Goal: Task Accomplishment & Management: Manage account settings

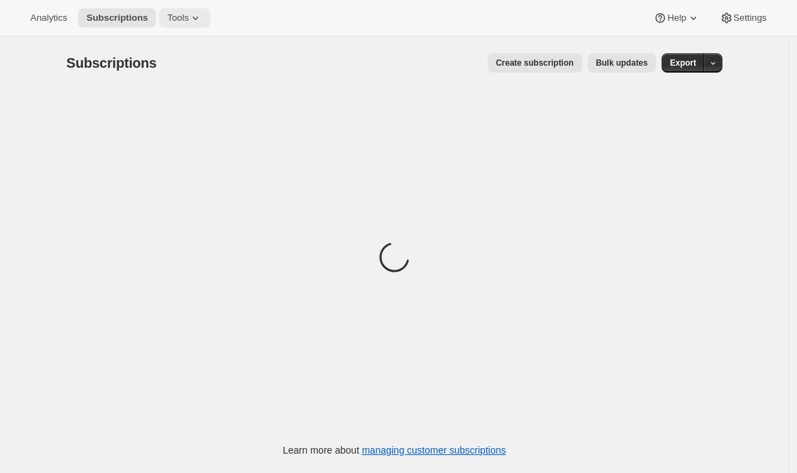
click at [196, 18] on icon at bounding box center [196, 18] width 14 height 14
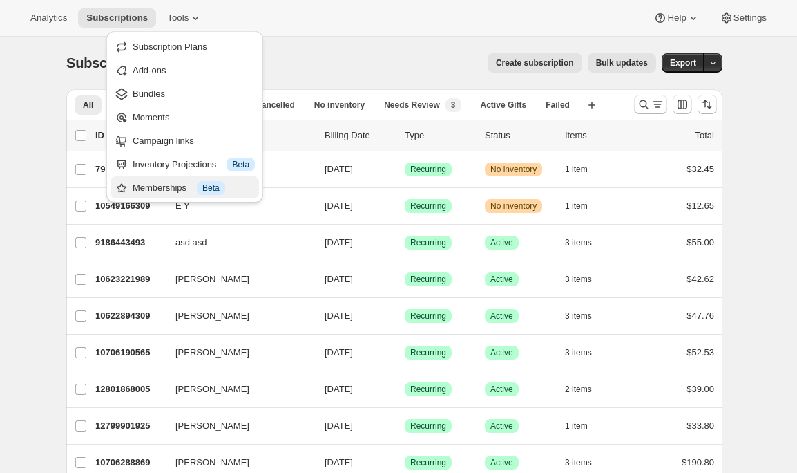
click at [148, 189] on div "Memberships Info Beta" at bounding box center [194, 188] width 122 height 14
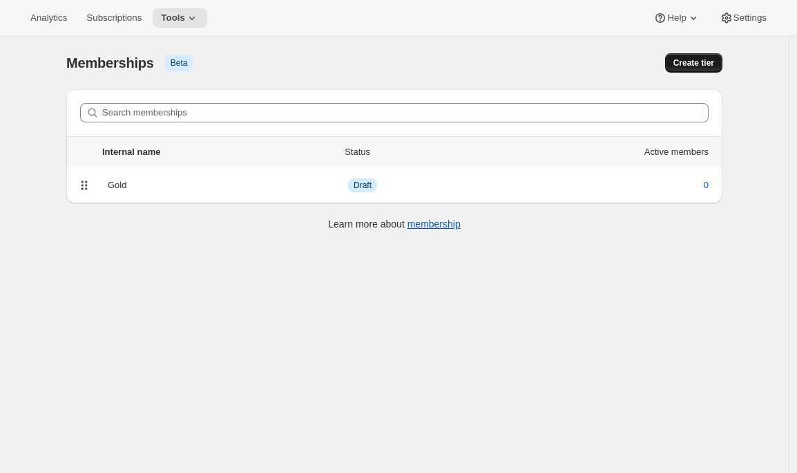
click at [702, 62] on span "Create tier" at bounding box center [694, 62] width 41 height 11
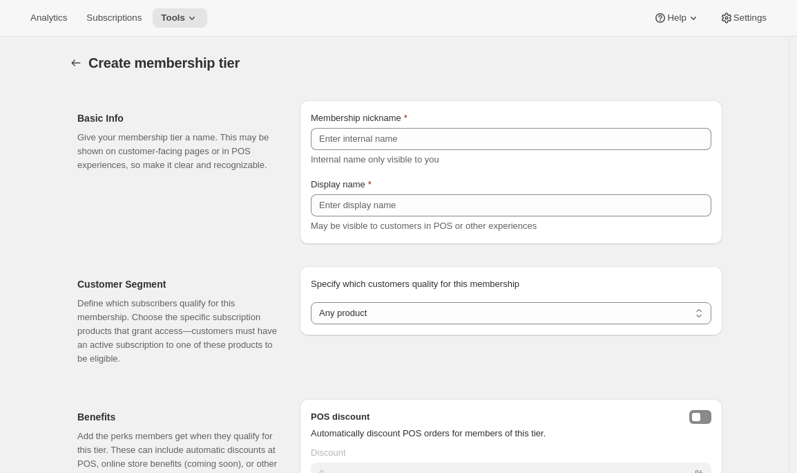
scroll to position [131, 0]
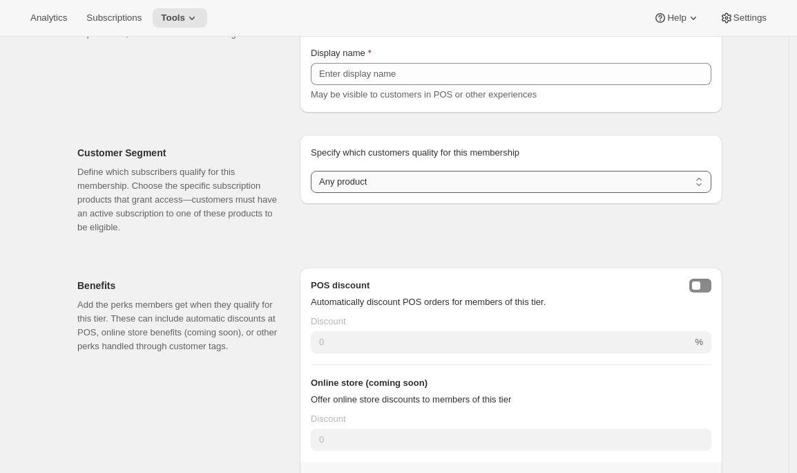
click at [407, 182] on select "Any product Subscribe to specific product(s) Subscribe to specific variant(s)" at bounding box center [511, 182] width 401 height 22
select select "variants"
click at [314, 193] on select "Any product Subscribe to specific product(s) Subscribe to specific variant(s)" at bounding box center [511, 182] width 401 height 22
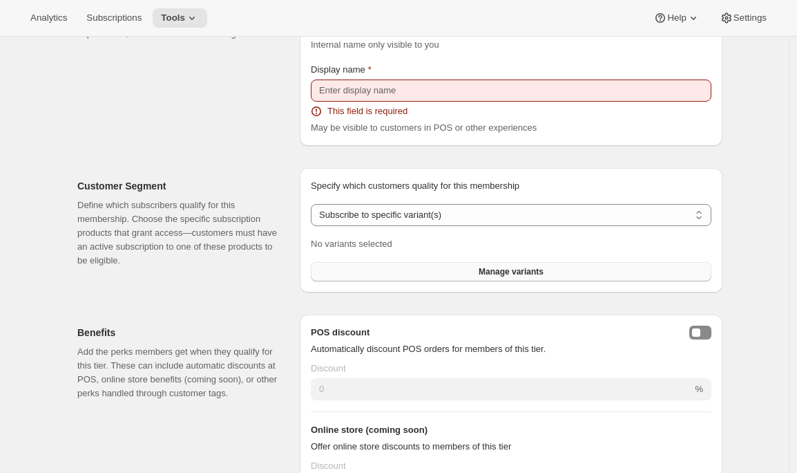
click at [366, 274] on button "Manage variants" at bounding box center [511, 271] width 401 height 19
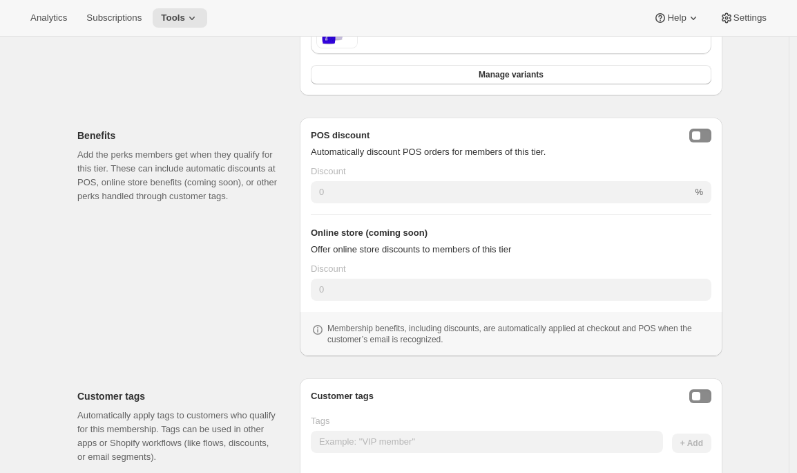
scroll to position [452, 0]
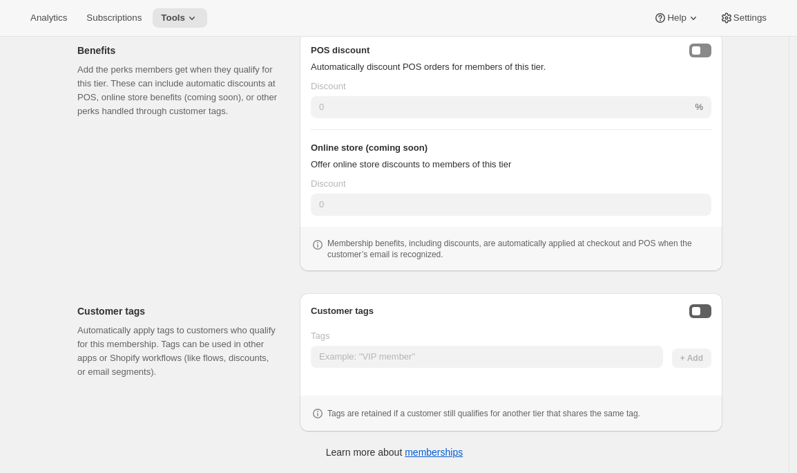
click at [706, 309] on button "Enable customer tags" at bounding box center [701, 311] width 22 height 14
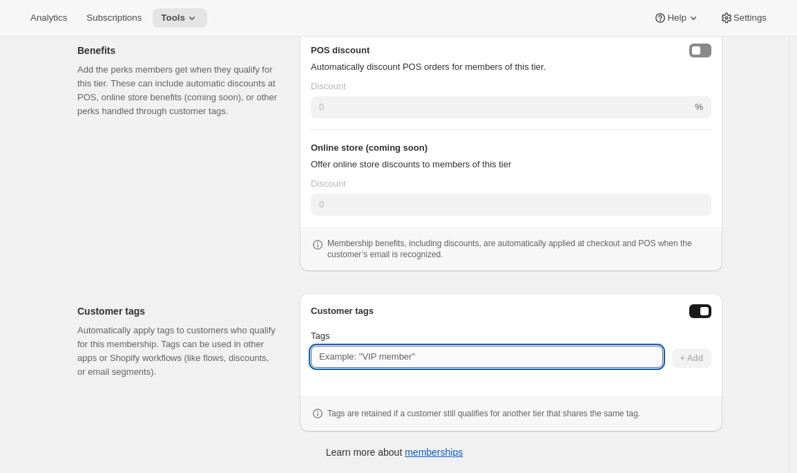
click at [502, 352] on input "Tags" at bounding box center [487, 357] width 352 height 22
type input "clubmember1"
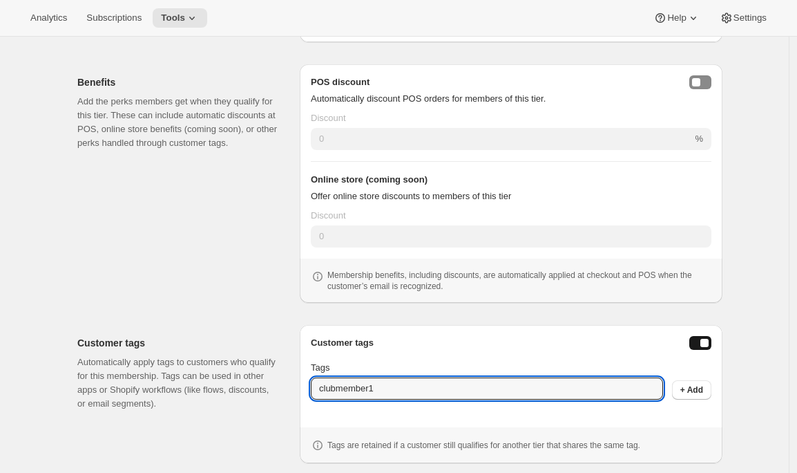
scroll to position [416, 0]
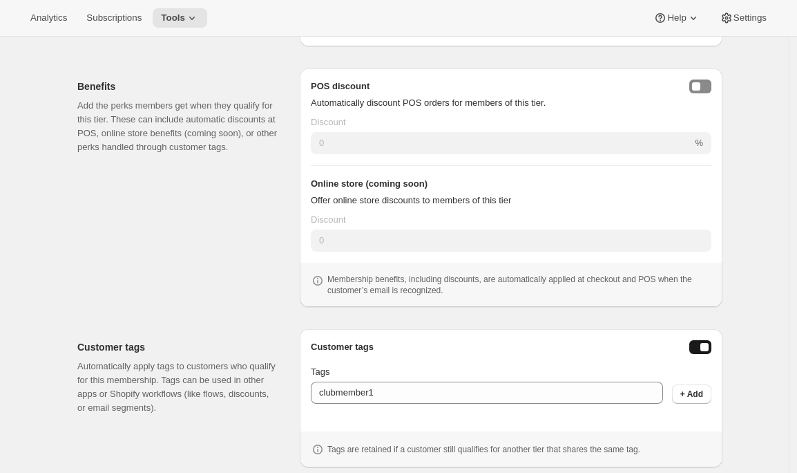
drag, startPoint x: 318, startPoint y: 187, endPoint x: 446, endPoint y: 194, distance: 128.1
click at [446, 194] on div "Online store (coming soon) Offer online store discounts to members of this tier" at bounding box center [511, 192] width 401 height 30
click at [446, 194] on p "Offer online store discounts to members of this tier" at bounding box center [511, 200] width 401 height 14
click at [199, 14] on icon at bounding box center [192, 18] width 14 height 14
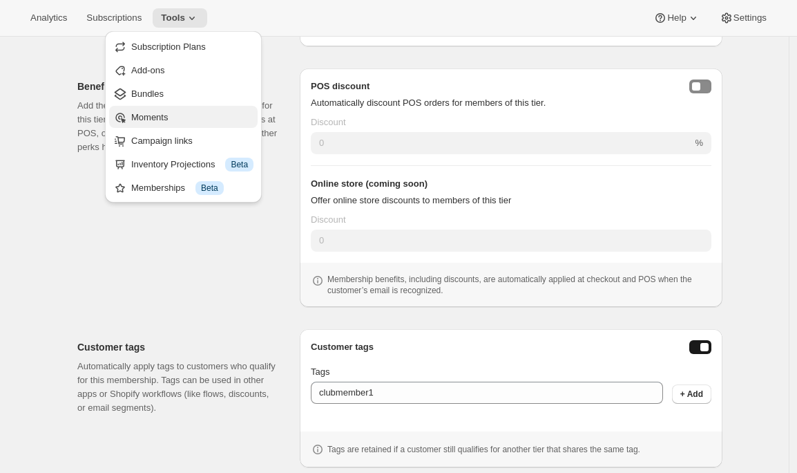
click at [163, 113] on span "Moments" at bounding box center [149, 117] width 37 height 10
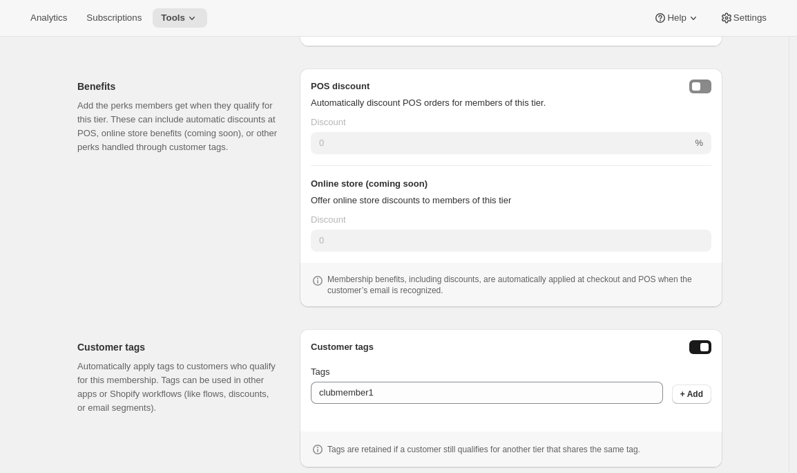
scroll to position [399, 0]
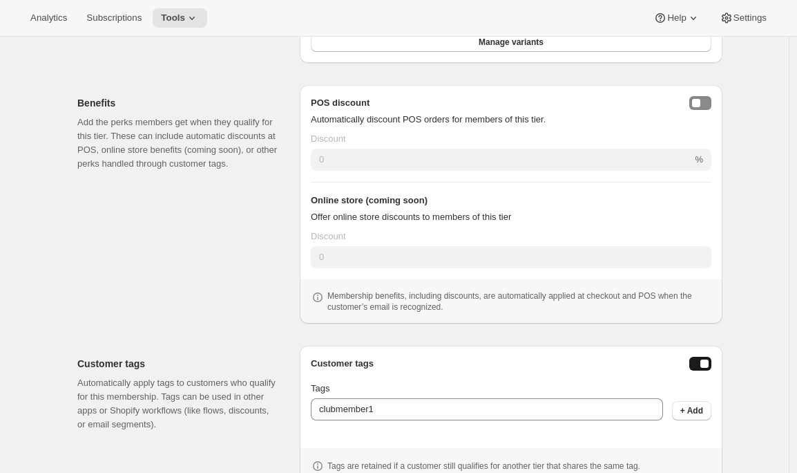
select select "any"
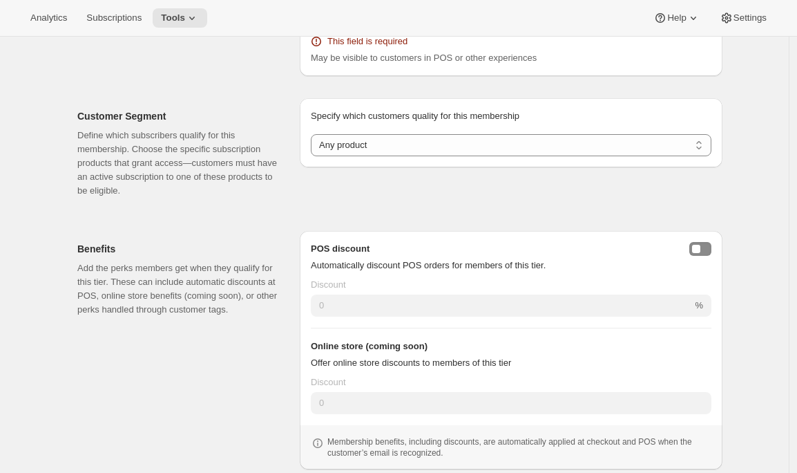
scroll to position [42, 0]
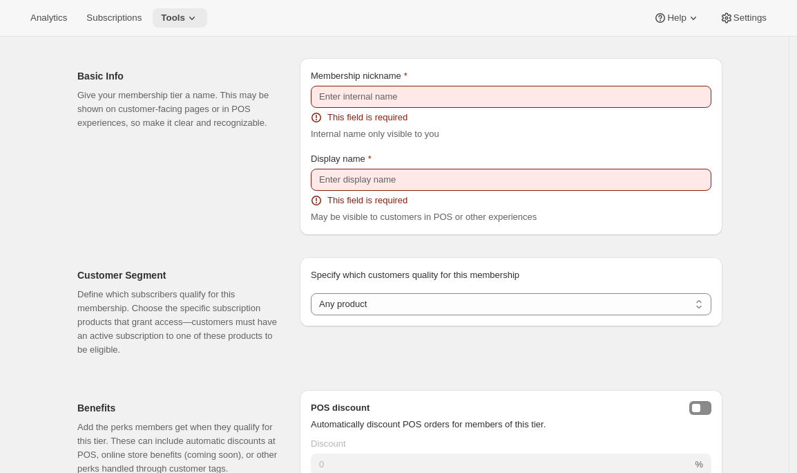
click at [195, 19] on icon at bounding box center [192, 18] width 14 height 14
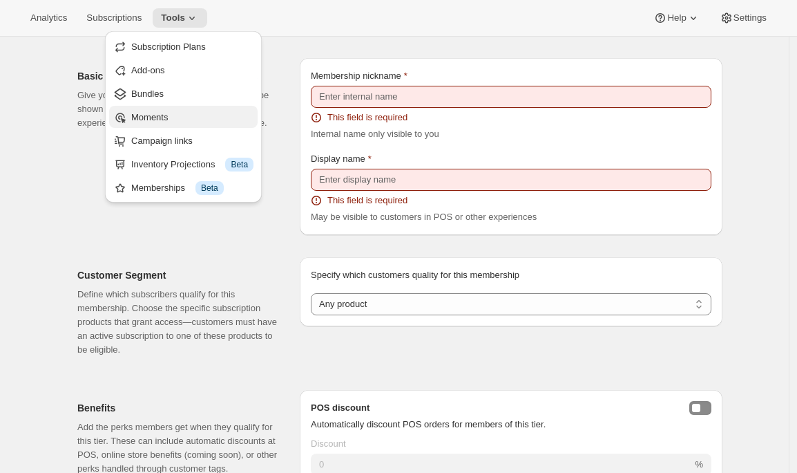
click at [159, 112] on span "Moments" at bounding box center [149, 117] width 37 height 10
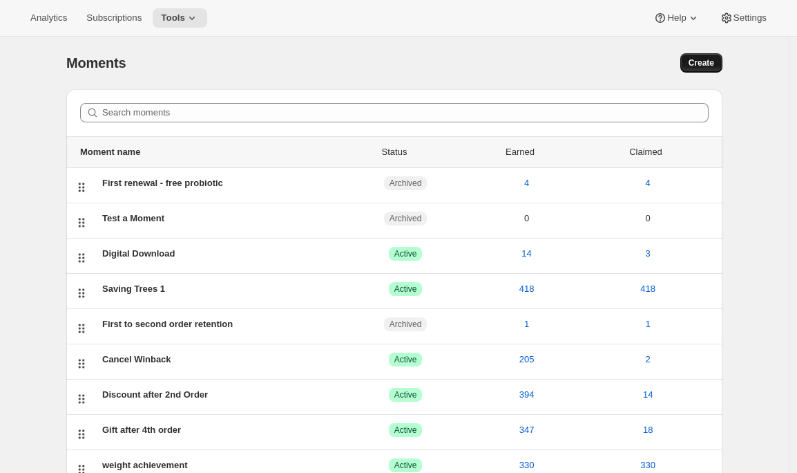
click at [700, 64] on span "Create" at bounding box center [702, 62] width 26 height 11
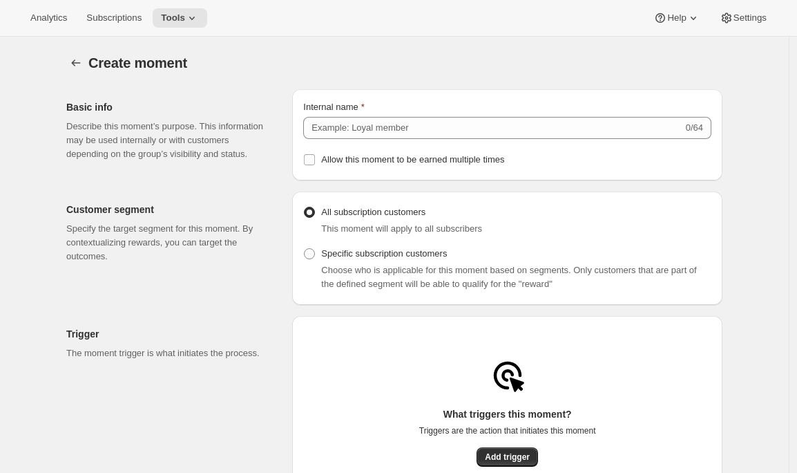
scroll to position [896, 0]
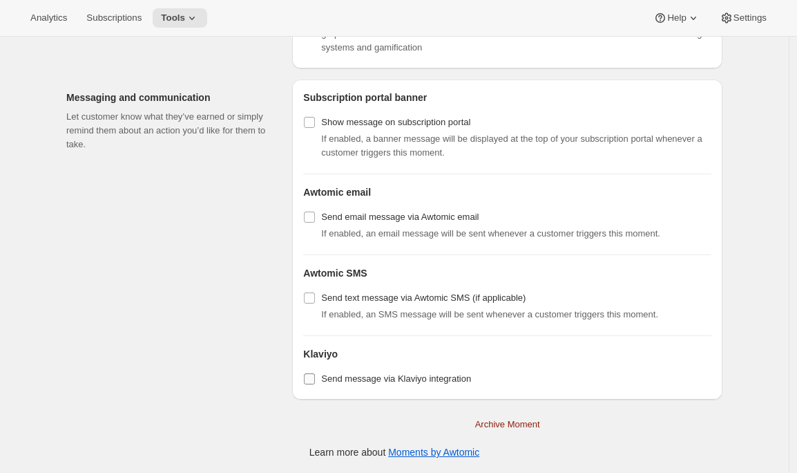
click at [337, 373] on span "Send message via Klaviyo integration" at bounding box center [396, 378] width 150 height 10
click at [315, 373] on input "Send message via Klaviyo integration" at bounding box center [309, 378] width 11 height 11
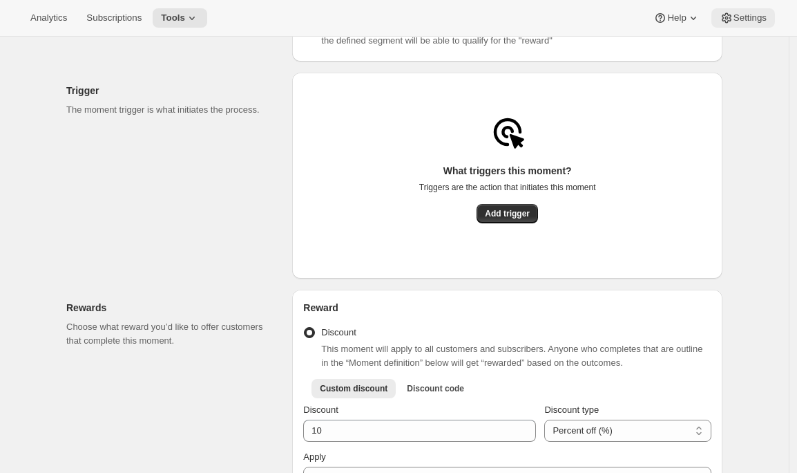
scroll to position [0, 0]
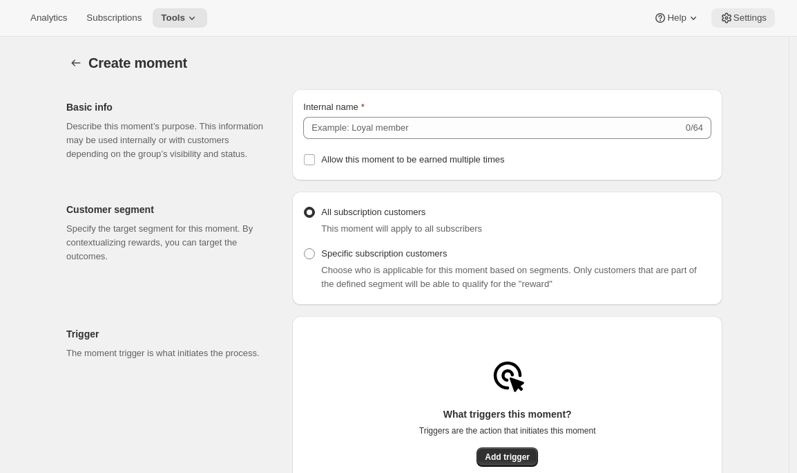
click at [737, 21] on span "Settings" at bounding box center [750, 17] width 33 height 11
checkbox input "false"
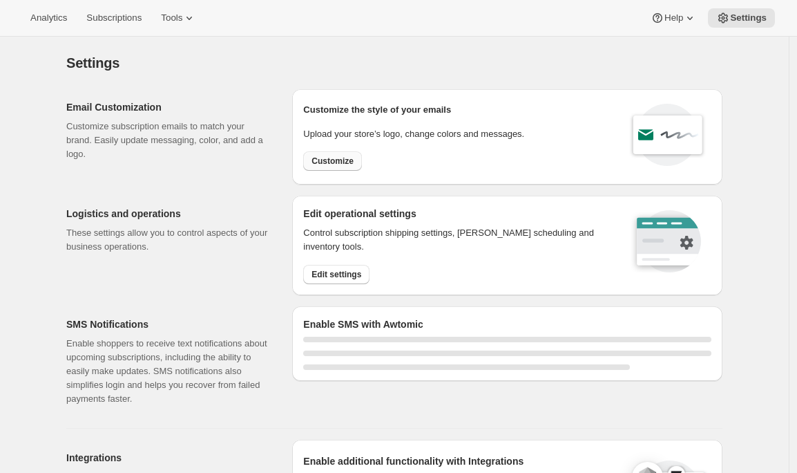
select select "22:00"
select select "09:00"
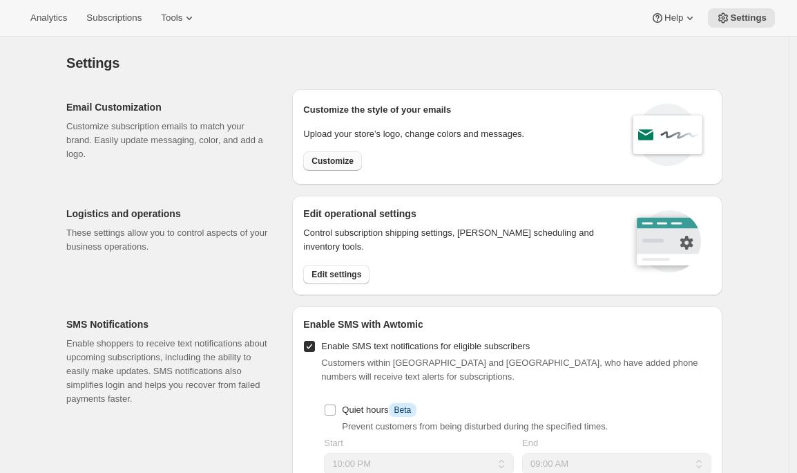
click at [338, 158] on span "Customize" at bounding box center [333, 160] width 42 height 11
select select "subscriptionMessage"
select select "5"
select select "15"
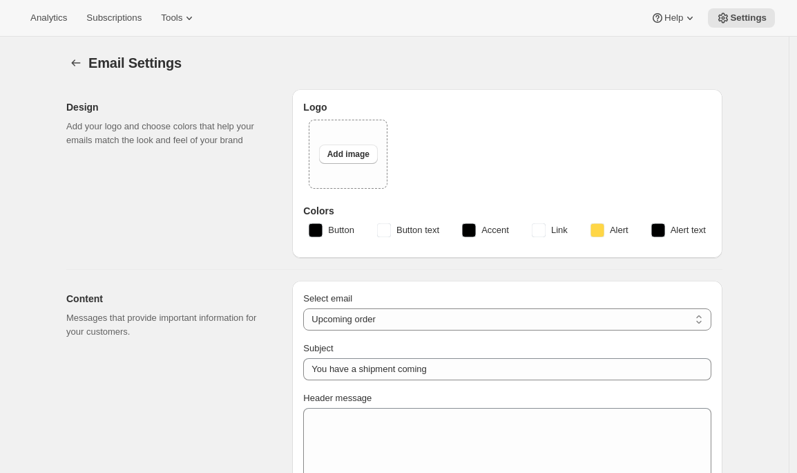
type textarea "This is custom content for <b>upcoming orders.</b>"
type input "Awtomic Apothecary"
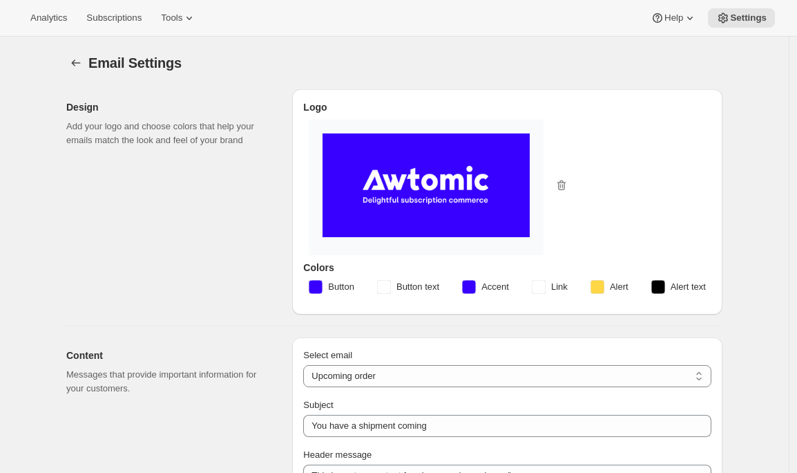
scroll to position [130, 0]
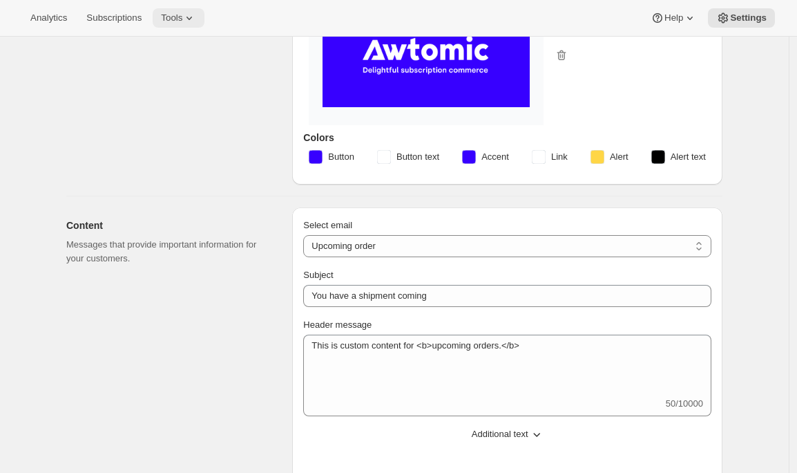
click at [193, 11] on icon at bounding box center [189, 18] width 14 height 14
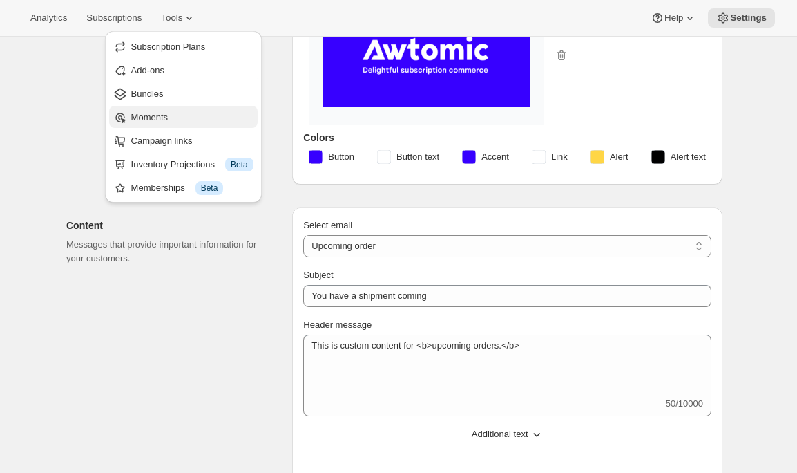
click at [167, 111] on span "Moments" at bounding box center [192, 118] width 122 height 14
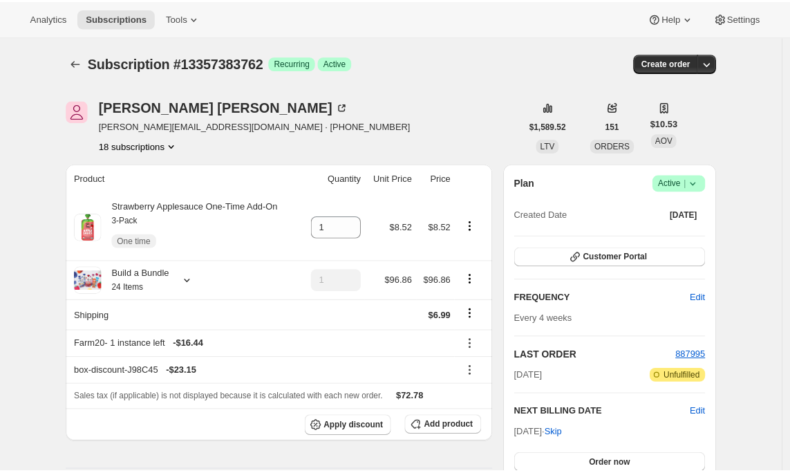
scroll to position [131, 0]
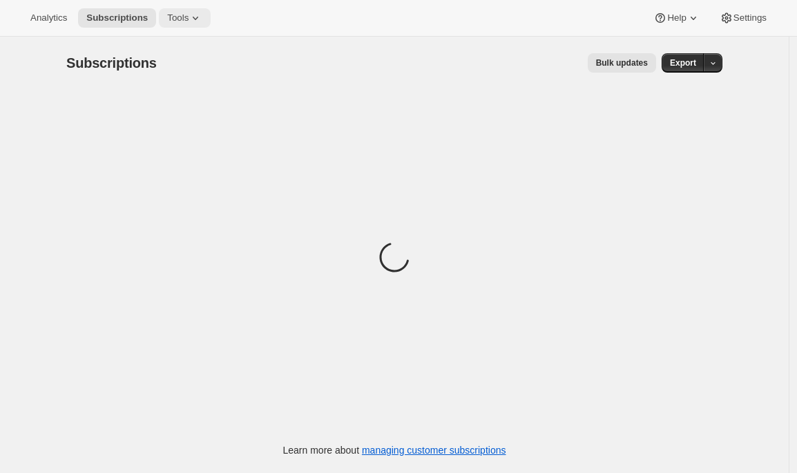
click at [189, 19] on span "Tools" at bounding box center [177, 17] width 21 height 11
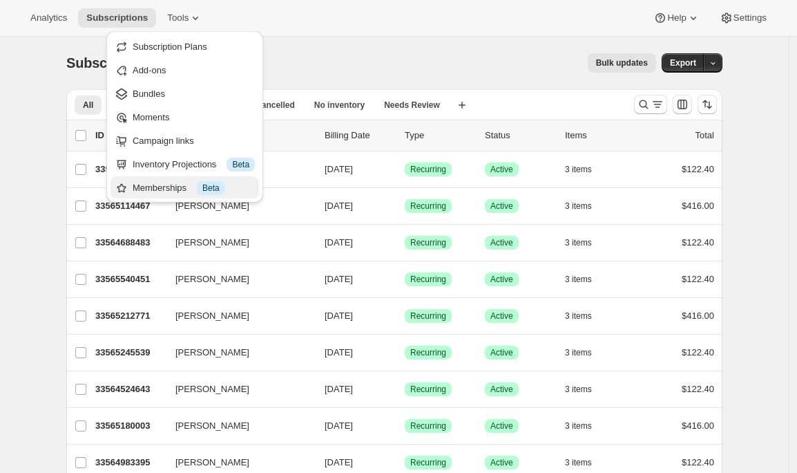
click at [147, 183] on div "Memberships Info Beta" at bounding box center [194, 188] width 122 height 14
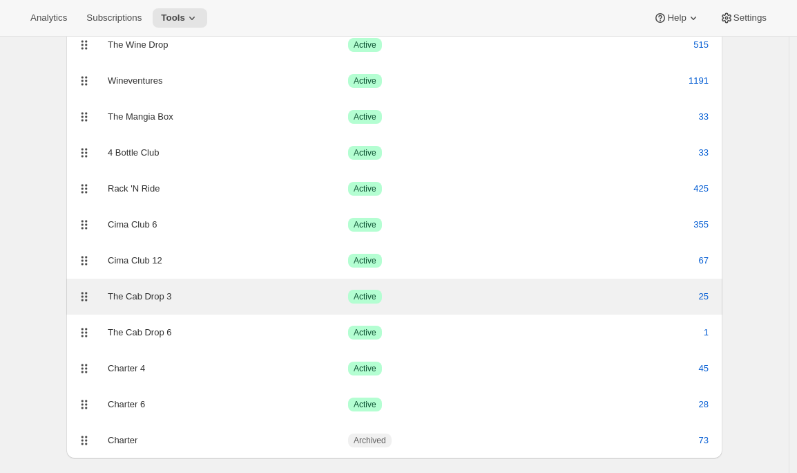
scroll to position [167, 0]
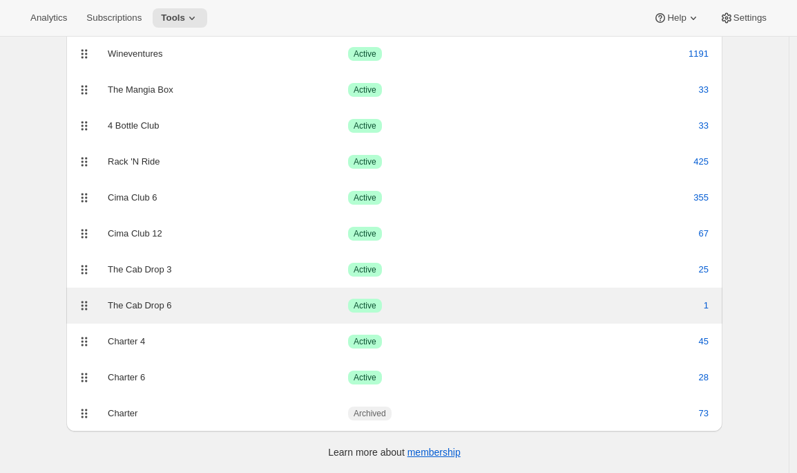
click at [139, 314] on div "The Cab Drop 6 Success Active 1" at bounding box center [395, 305] width 640 height 19
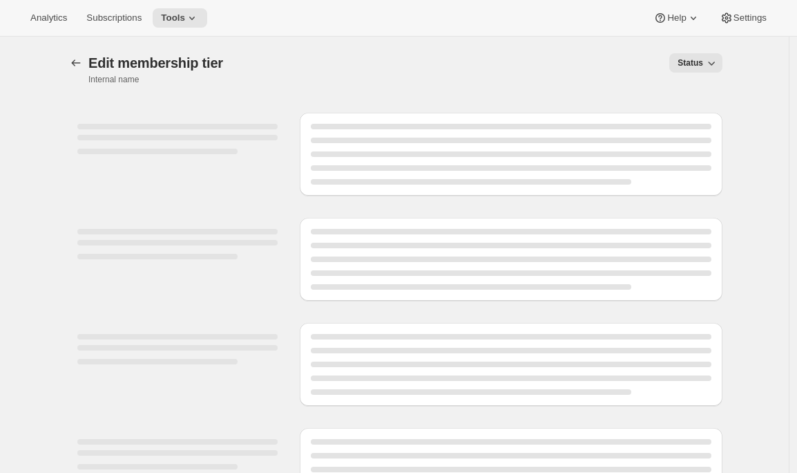
select select "variants"
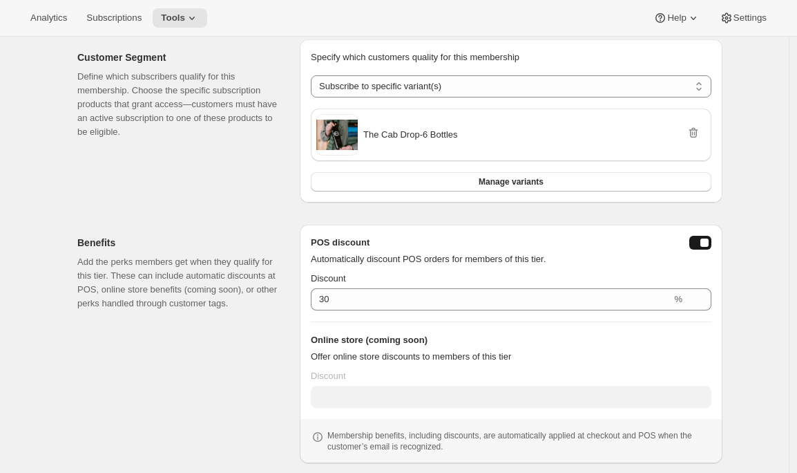
scroll to position [234, 0]
